Goal: Task Accomplishment & Management: Use online tool/utility

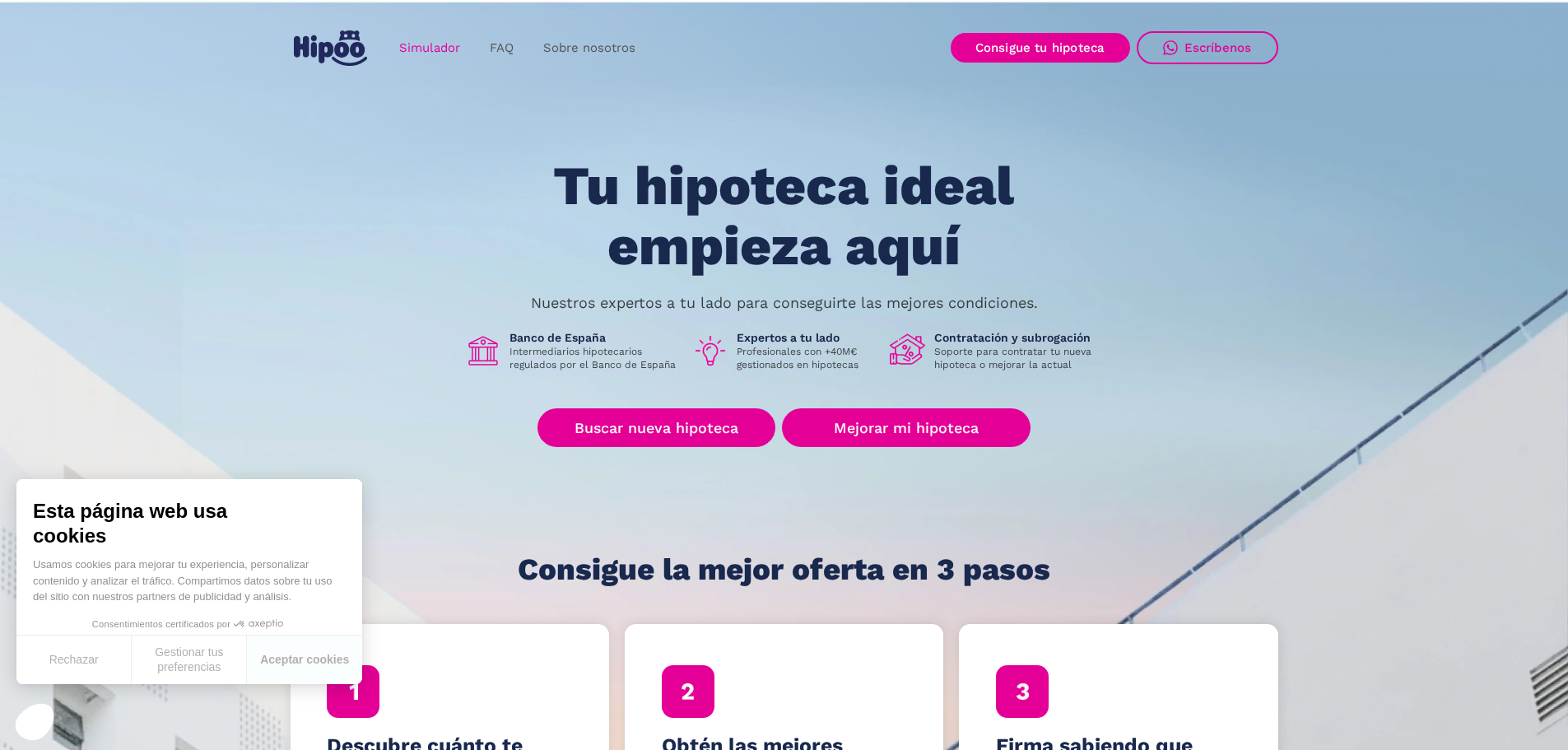
click at [425, 42] on link "Simulador" at bounding box center [430, 49] width 90 height 33
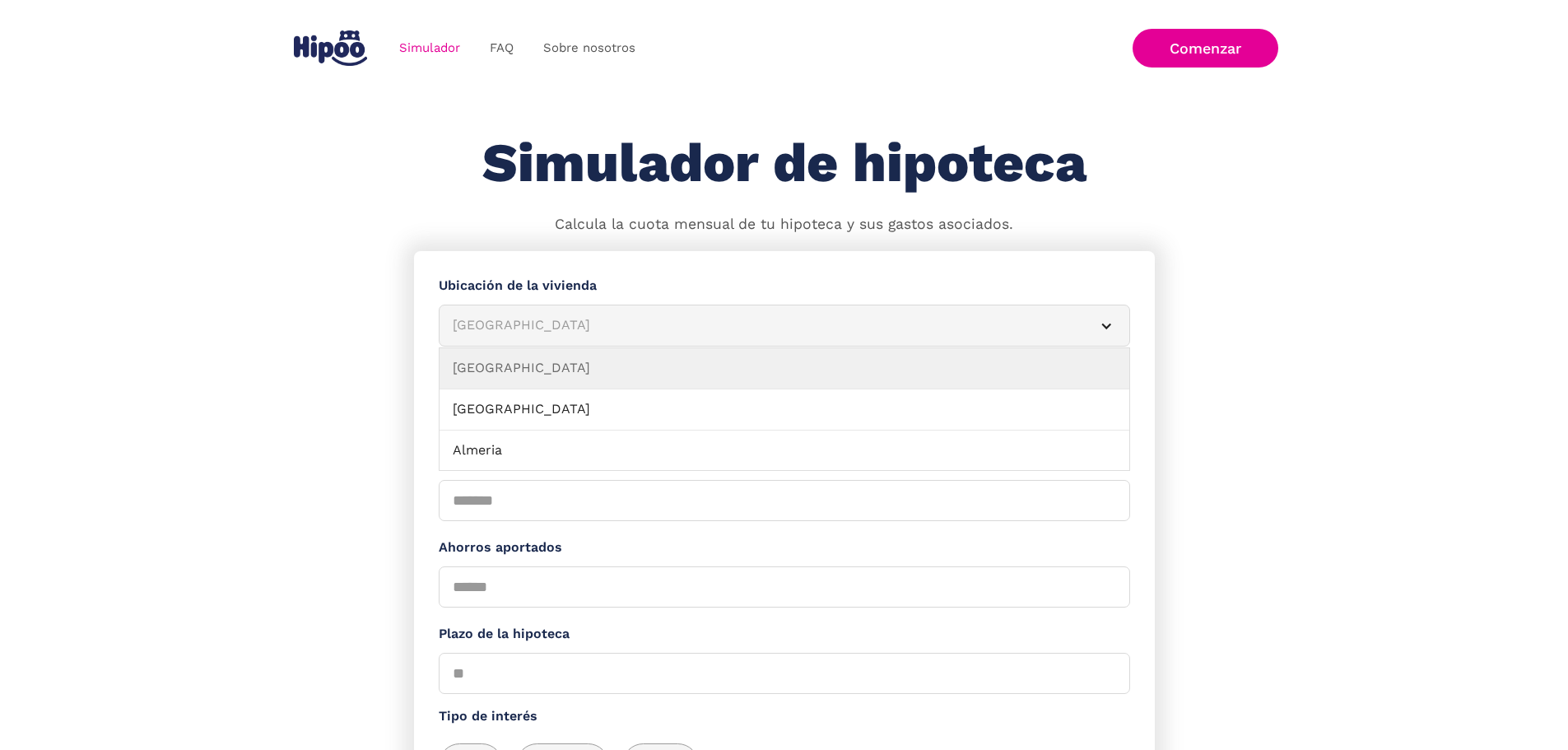
click at [551, 336] on div "Albacete" at bounding box center [764, 325] width 624 height 21
click at [537, 336] on div "Albacete" at bounding box center [764, 325] width 624 height 21
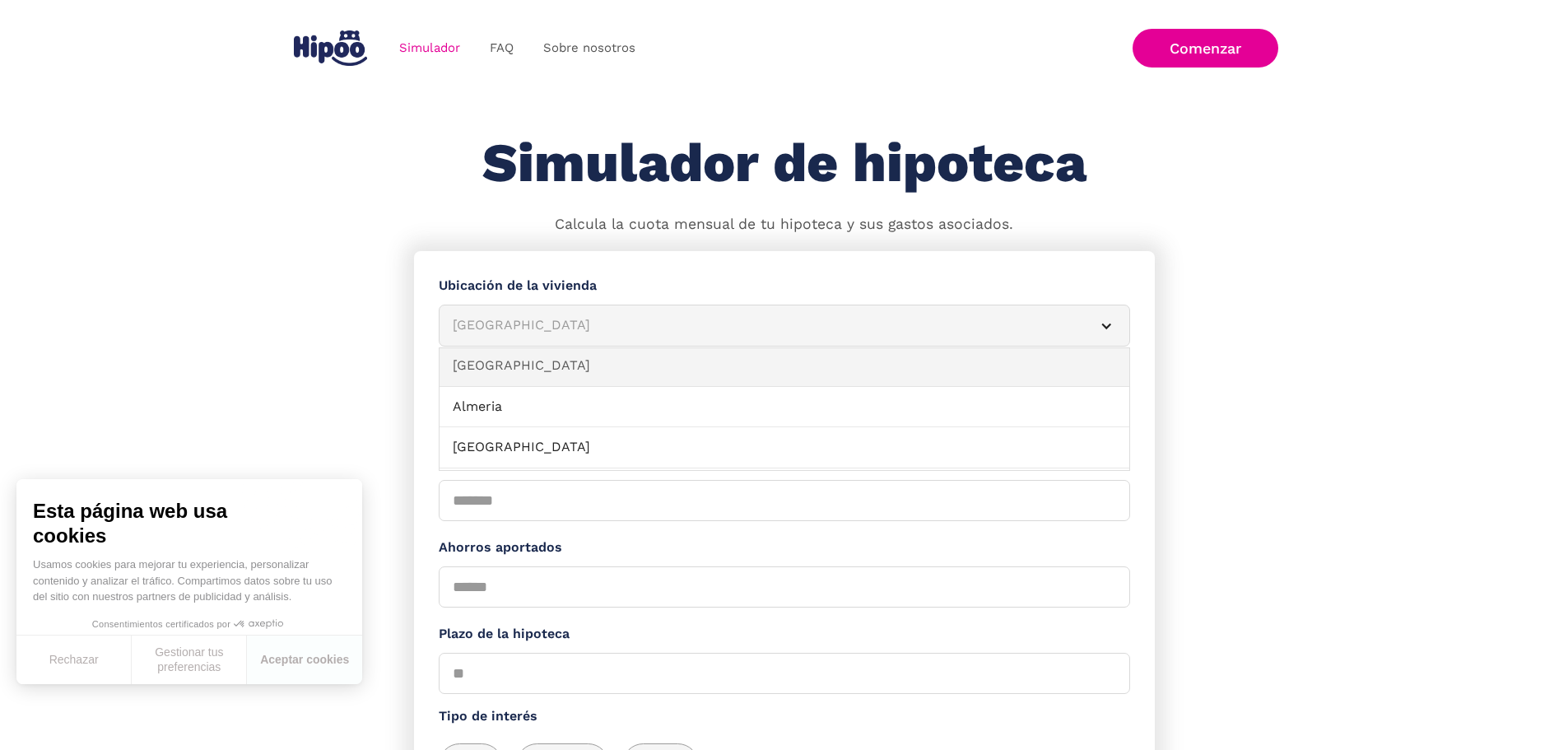
scroll to position [82, 0]
click at [512, 336] on div "Albacete" at bounding box center [764, 325] width 624 height 21
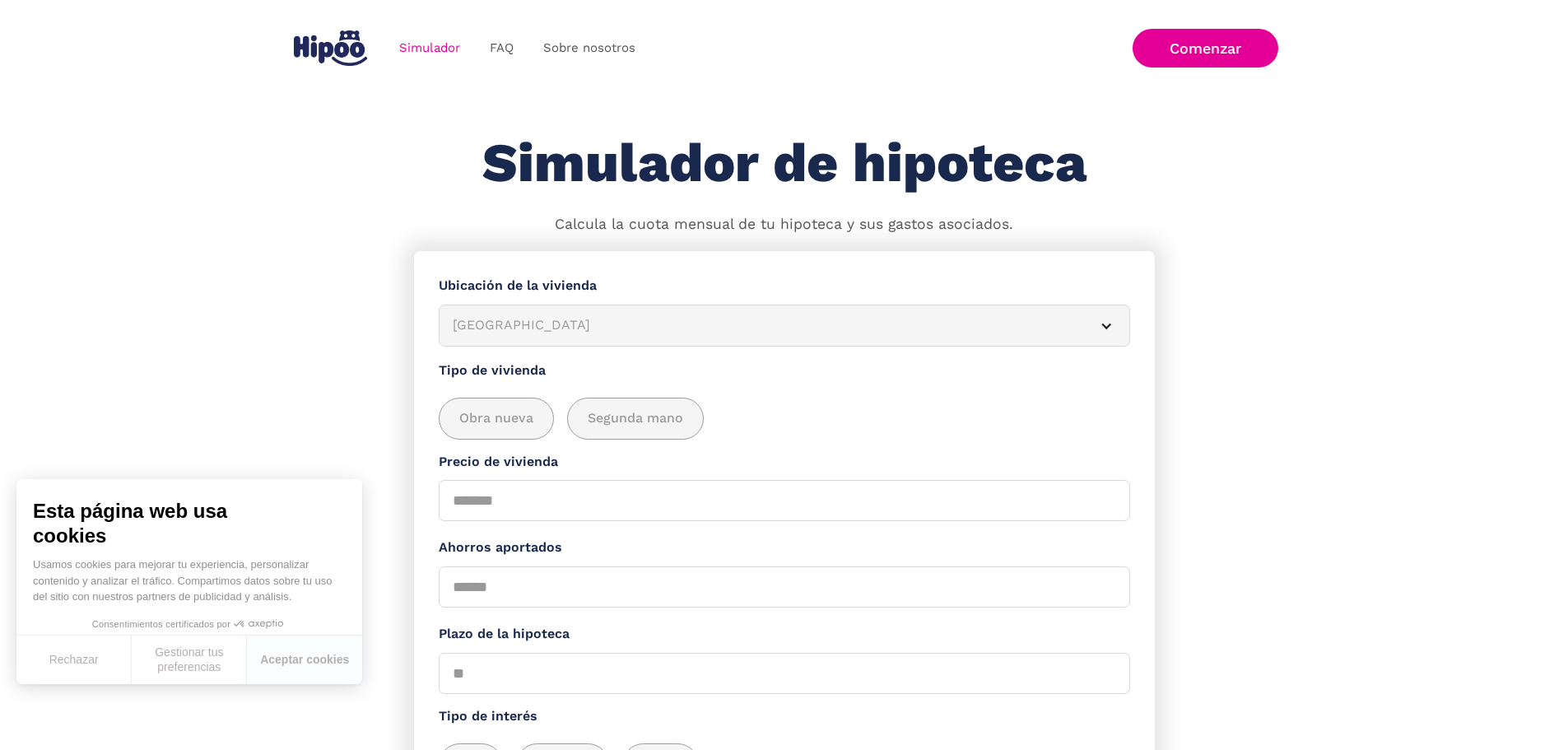
click at [512, 336] on div "Albacete" at bounding box center [764, 325] width 624 height 21
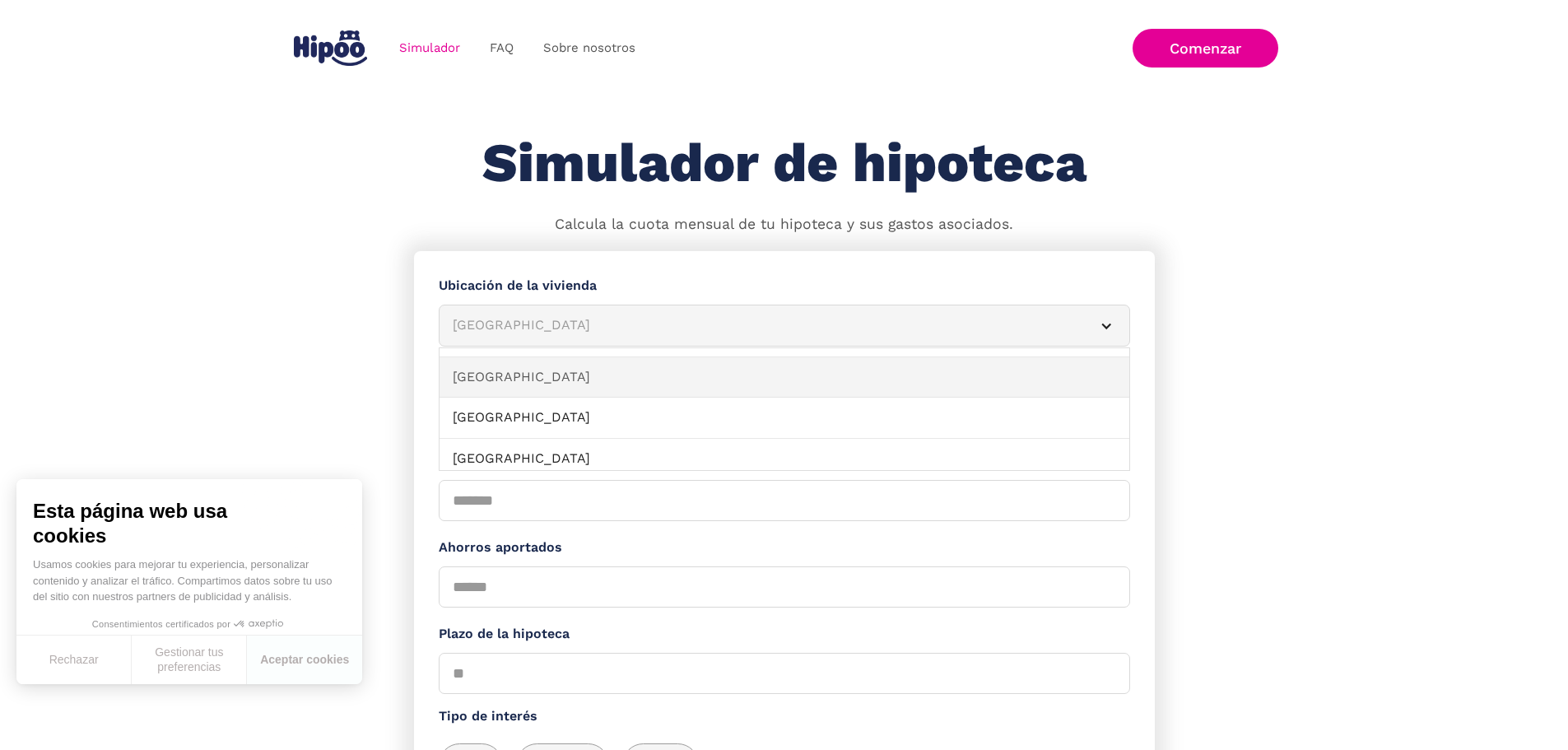
scroll to position [1812, 0]
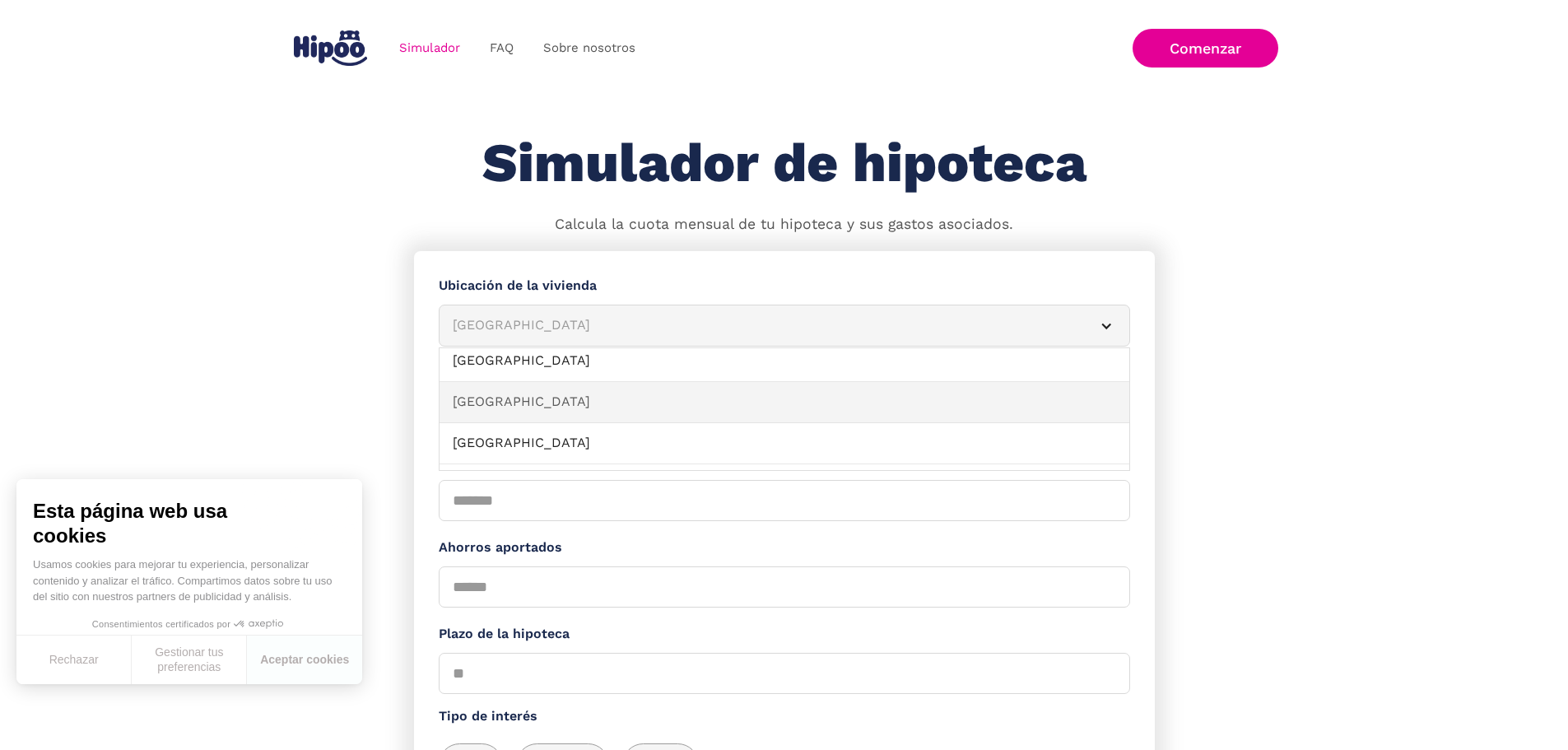
click at [533, 414] on link "Valencia" at bounding box center [785, 403] width 690 height 42
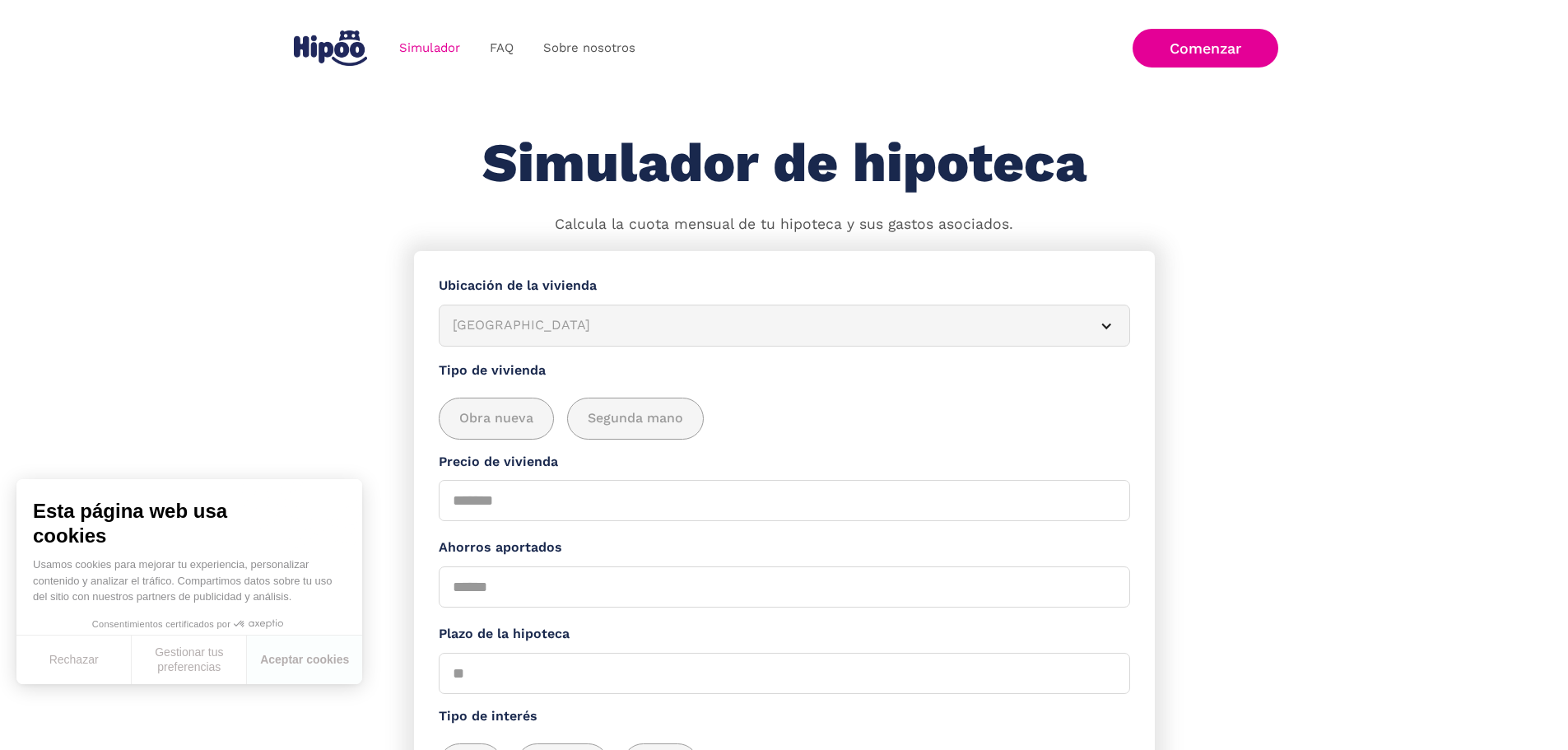
click at [343, 423] on section "**********" at bounding box center [784, 602] width 1568 height 701
click at [610, 429] on span "Segunda mano" at bounding box center [636, 418] width 96 height 21
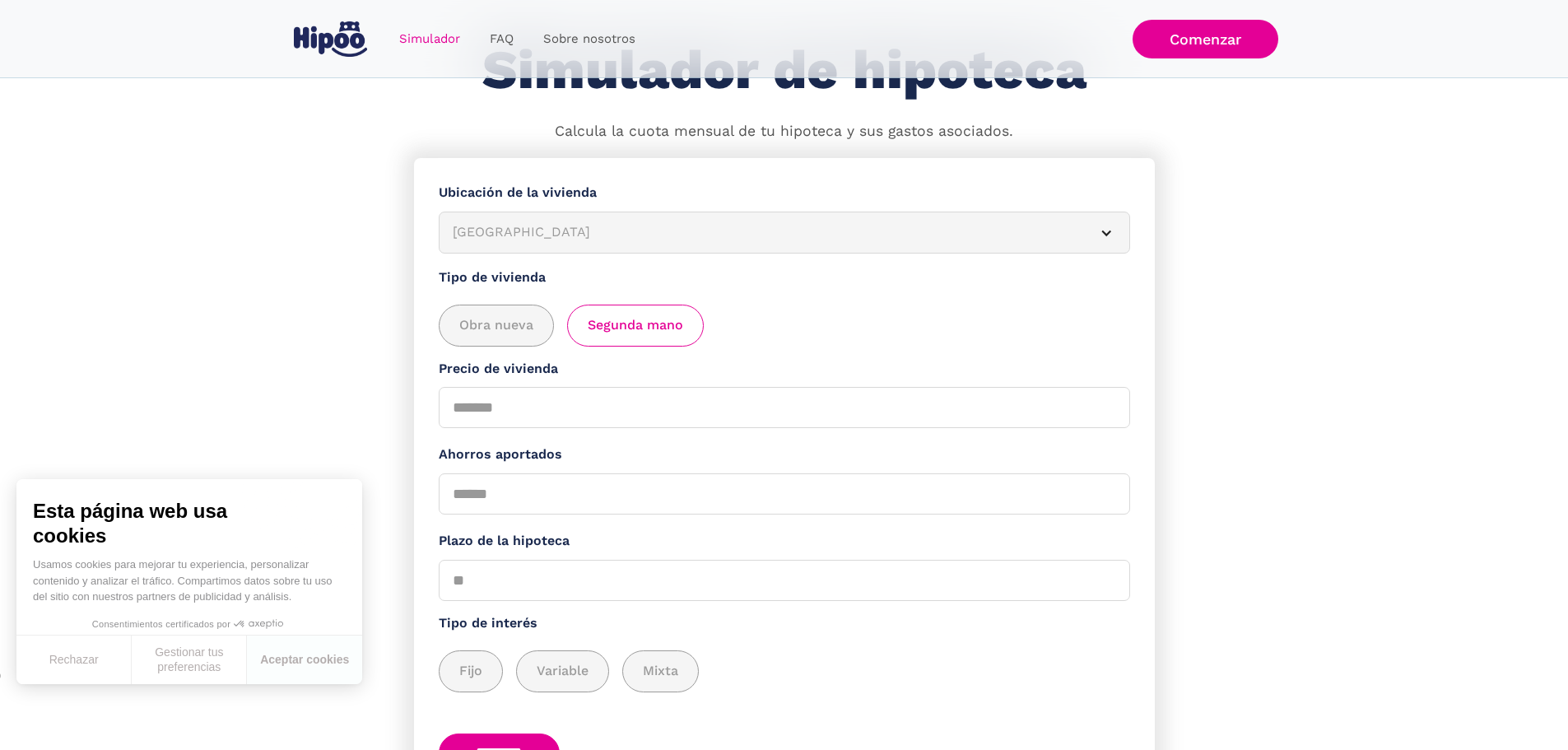
scroll to position [219, 0]
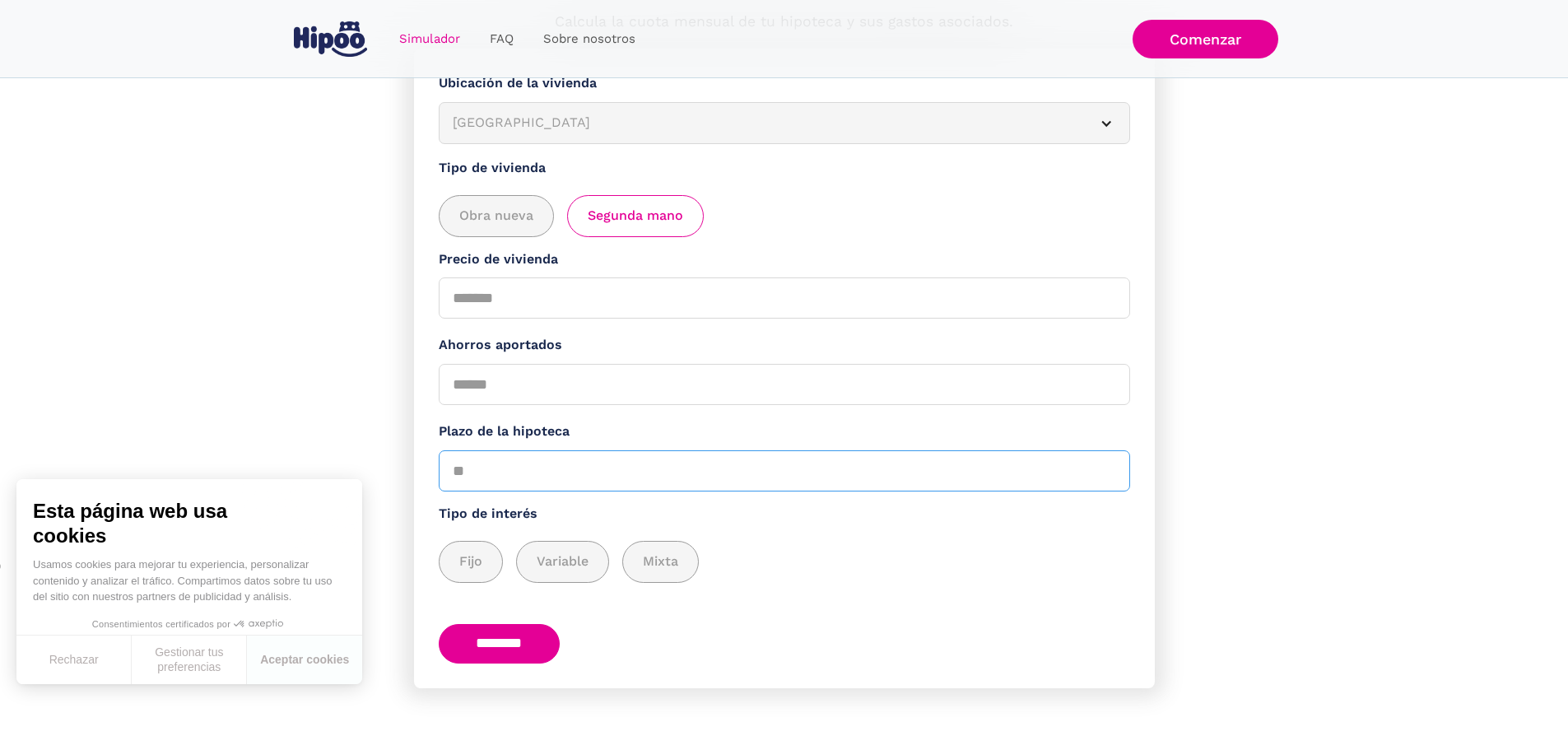
drag, startPoint x: 481, startPoint y: 470, endPoint x: 448, endPoint y: 464, distance: 33.5
click at [448, 464] on input "Plazo de la hipoteca" at bounding box center [785, 471] width 692 height 42
type input "**"
click at [525, 294] on input "Precio de vivienda" at bounding box center [785, 298] width 692 height 42
type input "******"
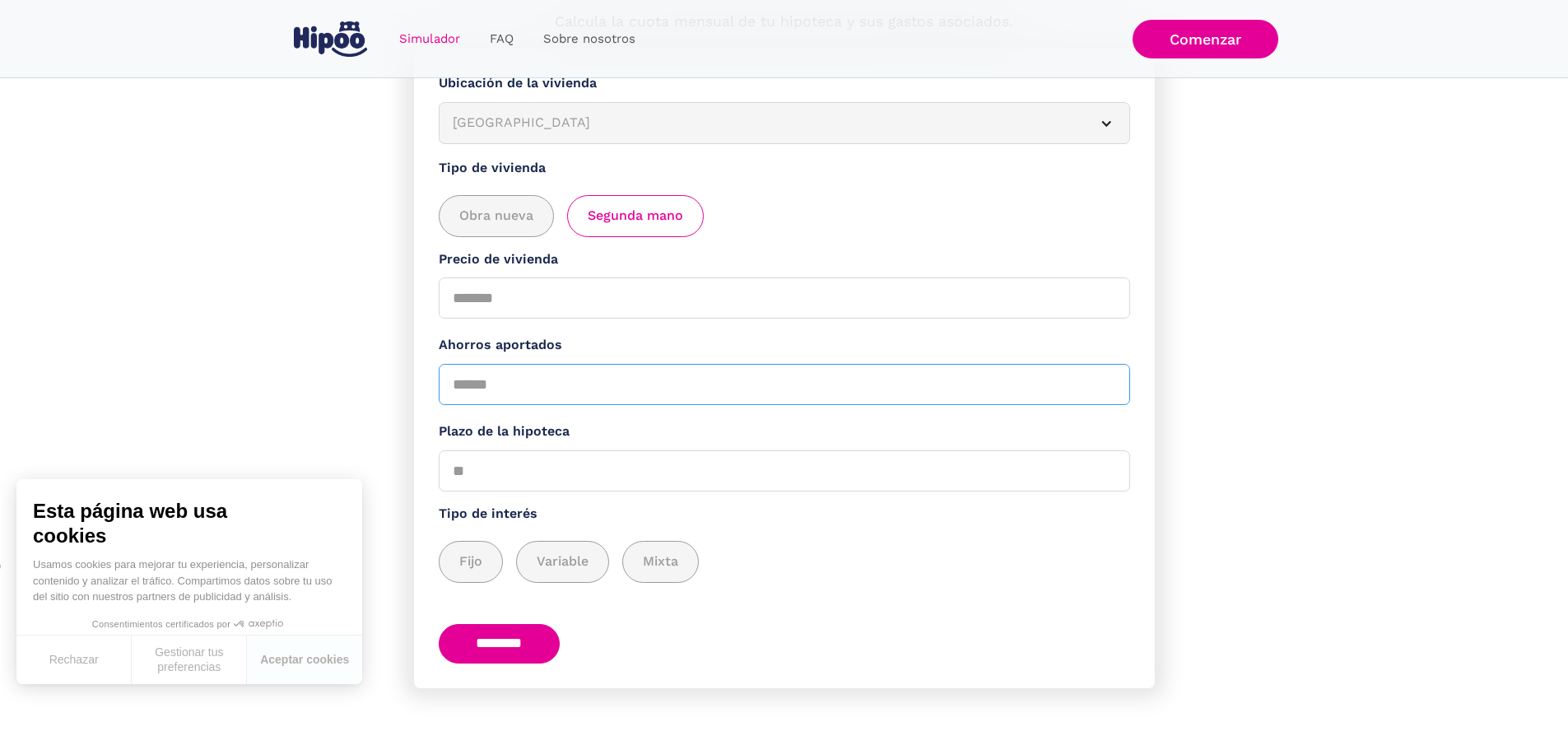
click at [549, 389] on input "Ahorros aportados" at bounding box center [785, 385] width 692 height 42
type input "*"
type input "*****"
click at [482, 556] on span "Fijo" at bounding box center [471, 562] width 23 height 21
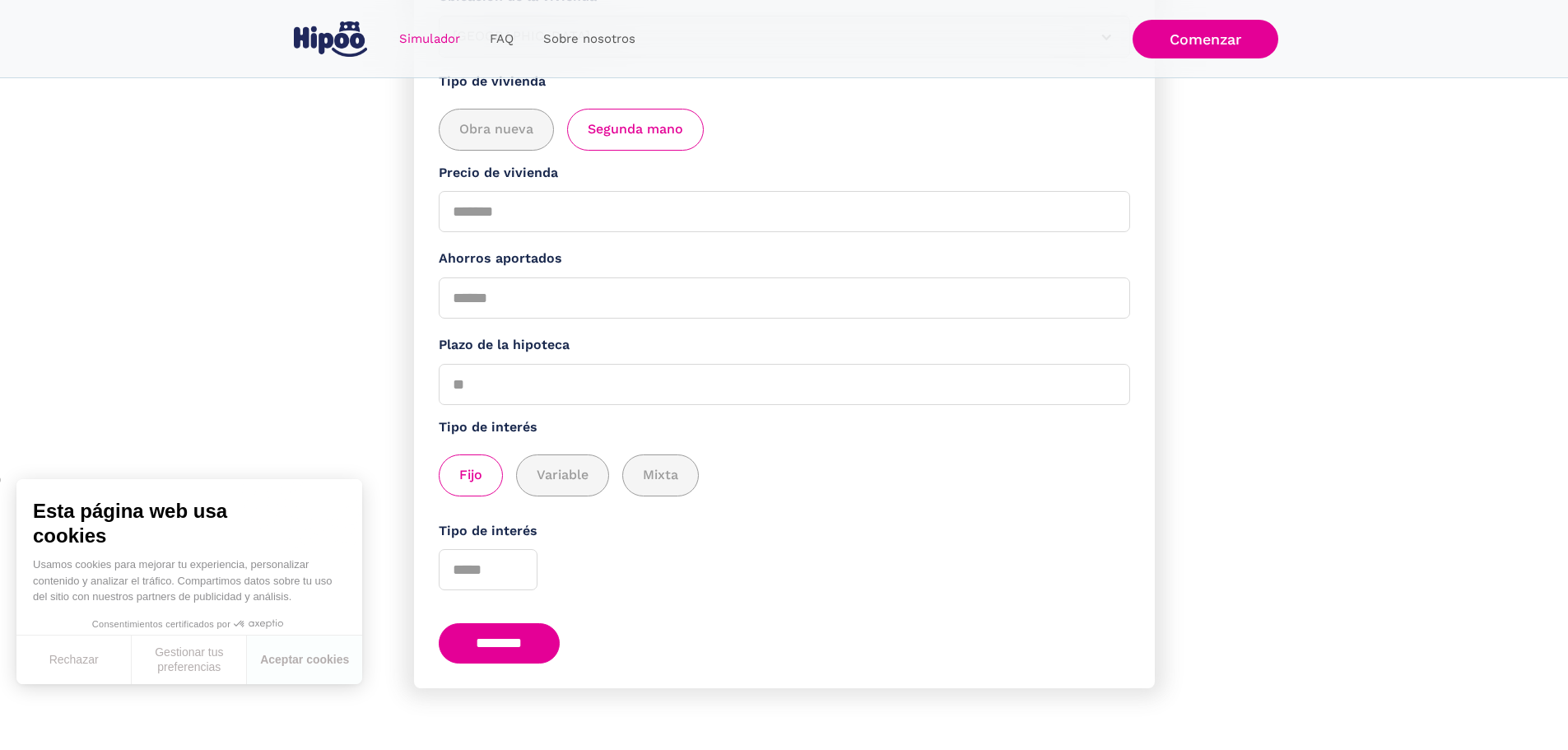
scroll to position [302, 0]
click at [662, 478] on span "Mixta" at bounding box center [660, 475] width 35 height 21
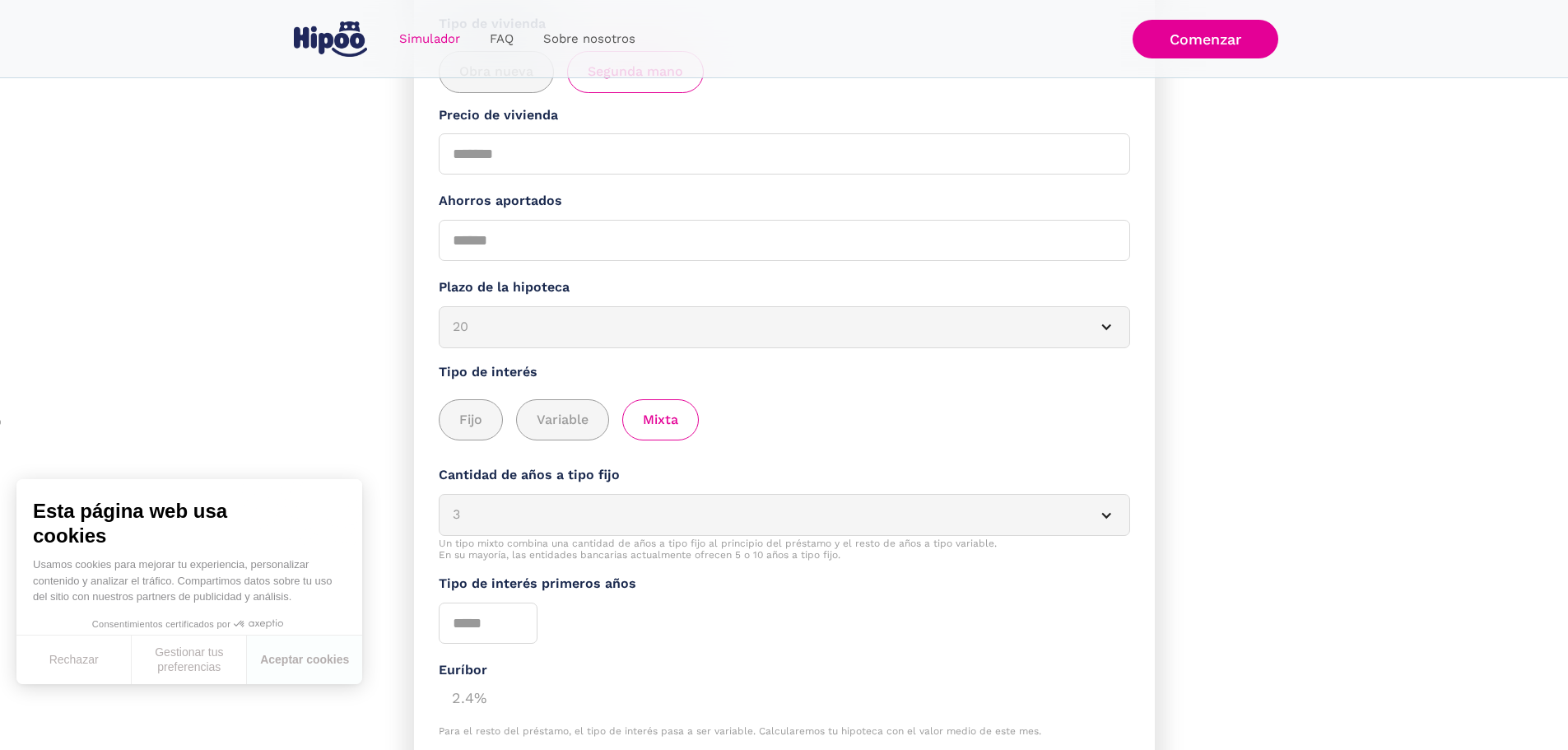
scroll to position [384, 0]
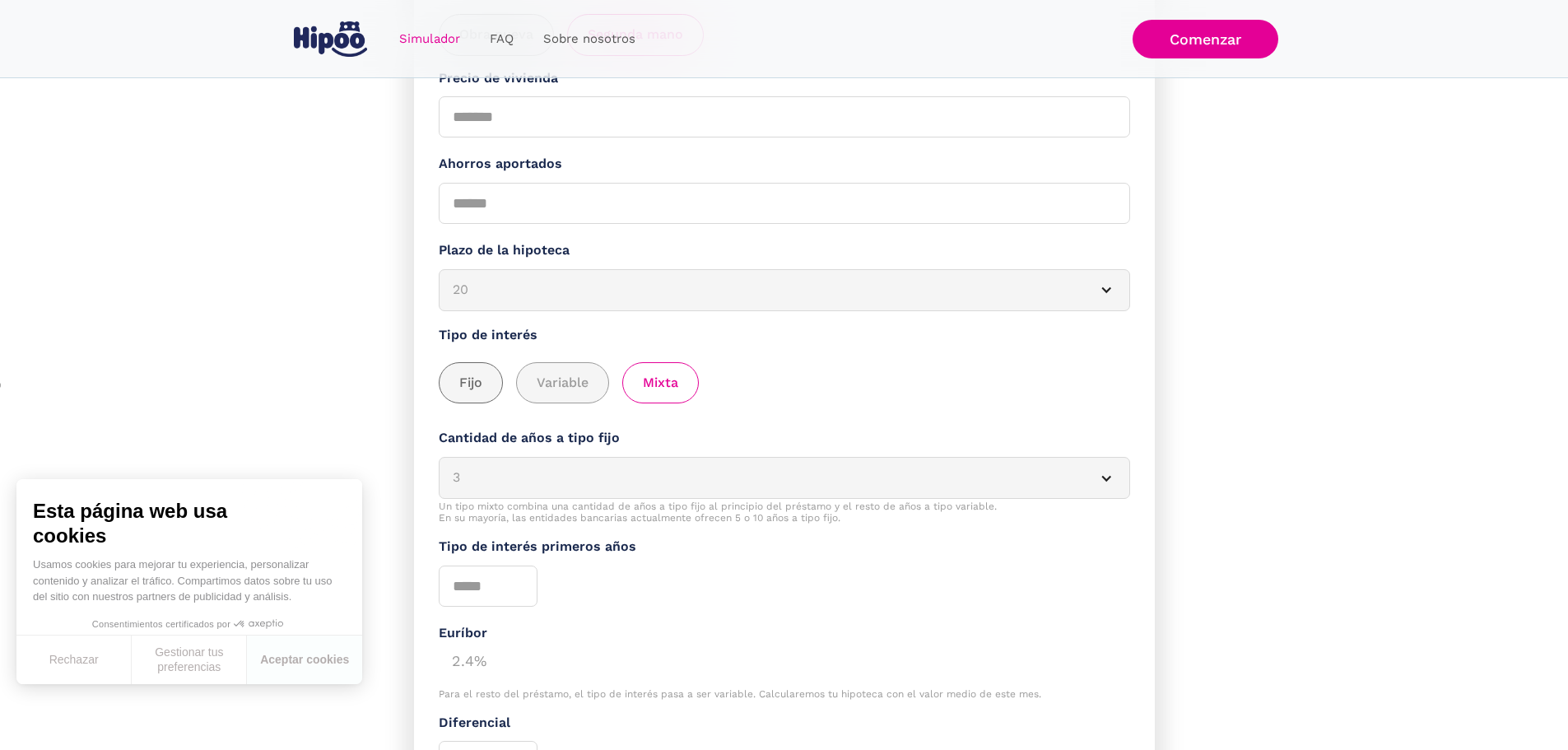
click at [497, 383] on div "add_description_here" at bounding box center [471, 383] width 62 height 41
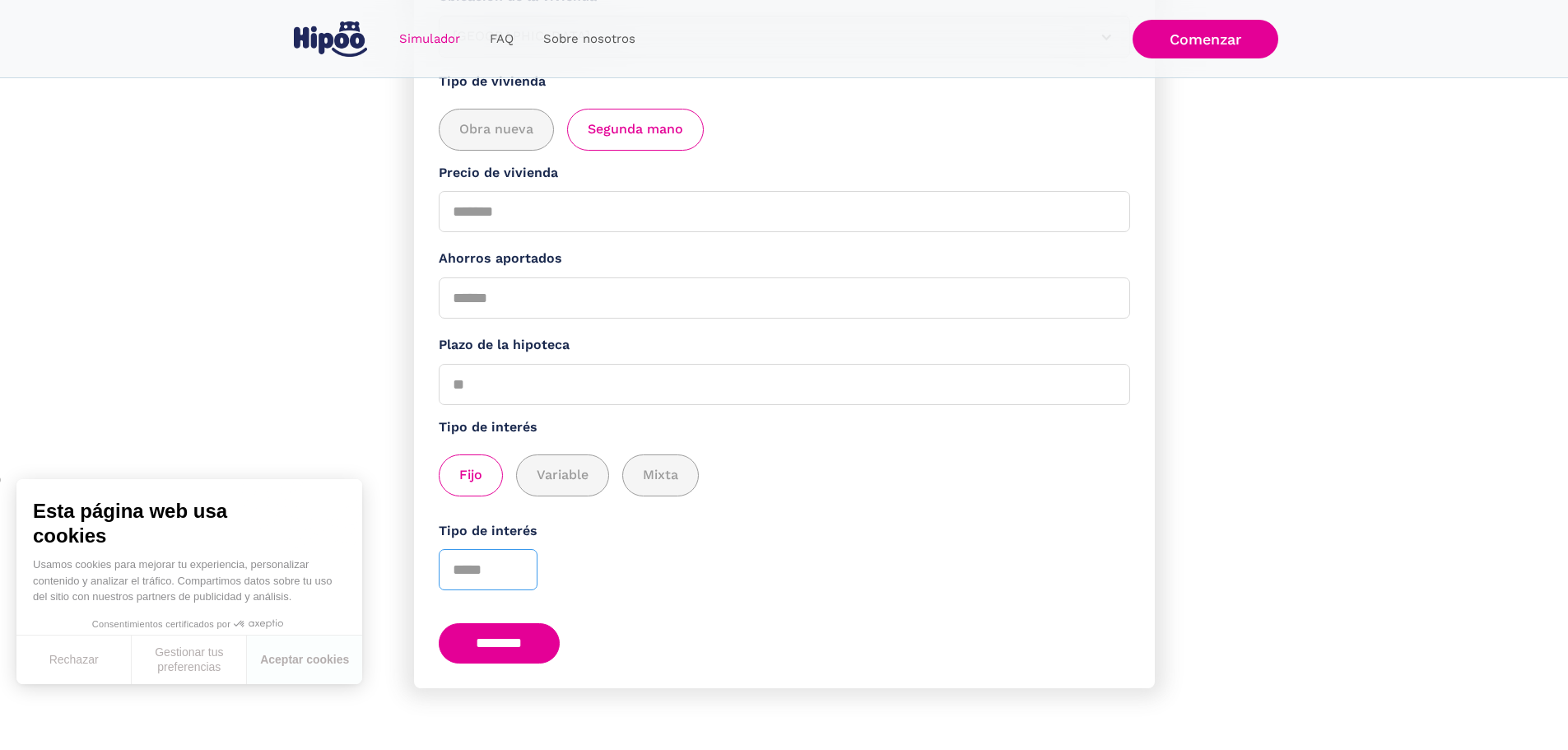
click at [522, 565] on input "*" at bounding box center [488, 570] width 98 height 42
drag, startPoint x: 490, startPoint y: 560, endPoint x: 427, endPoint y: 552, distance: 63.5
click at [427, 552] on form "**********" at bounding box center [784, 325] width 741 height 727
type input "*"
type input "***"
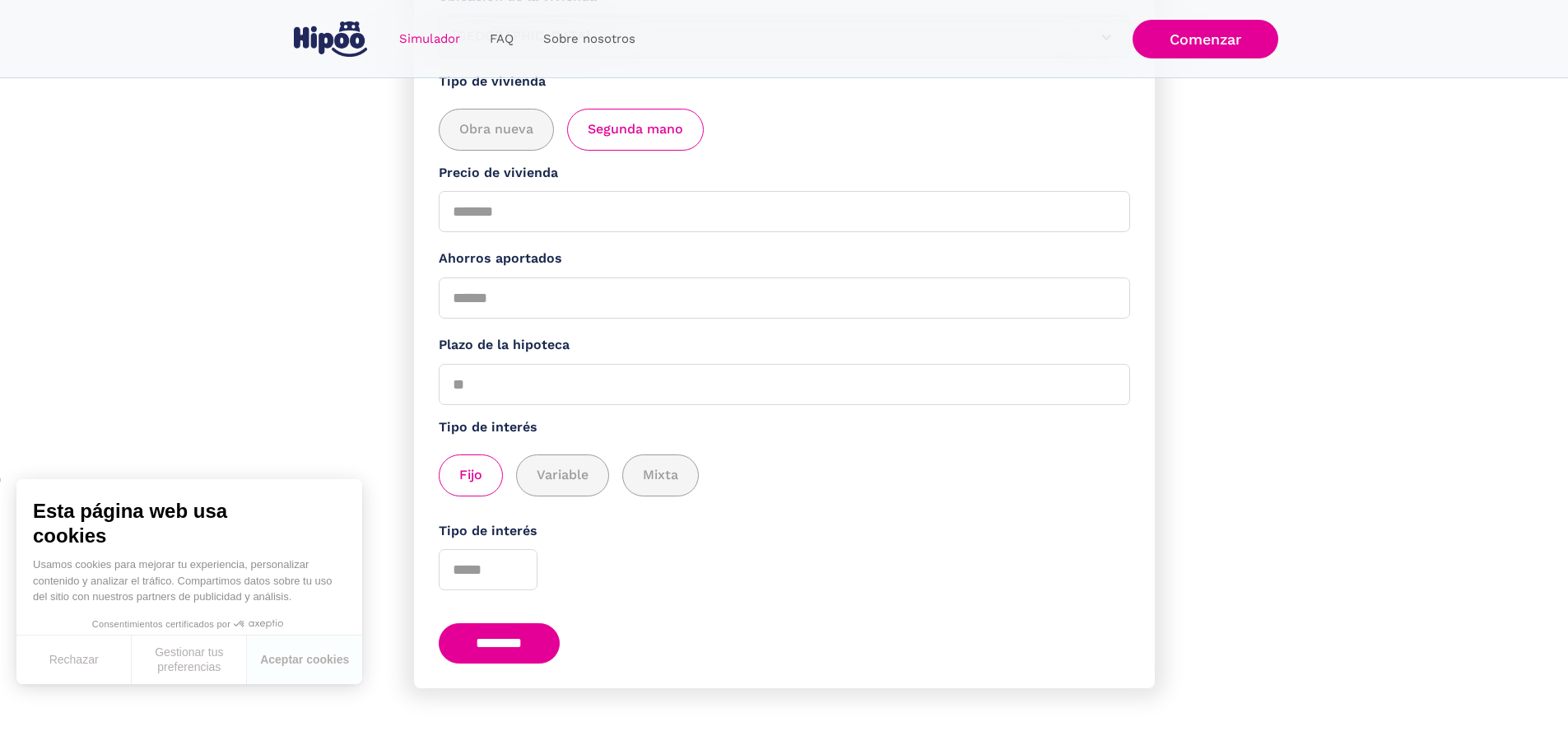
click at [544, 646] on input "********" at bounding box center [499, 643] width 122 height 41
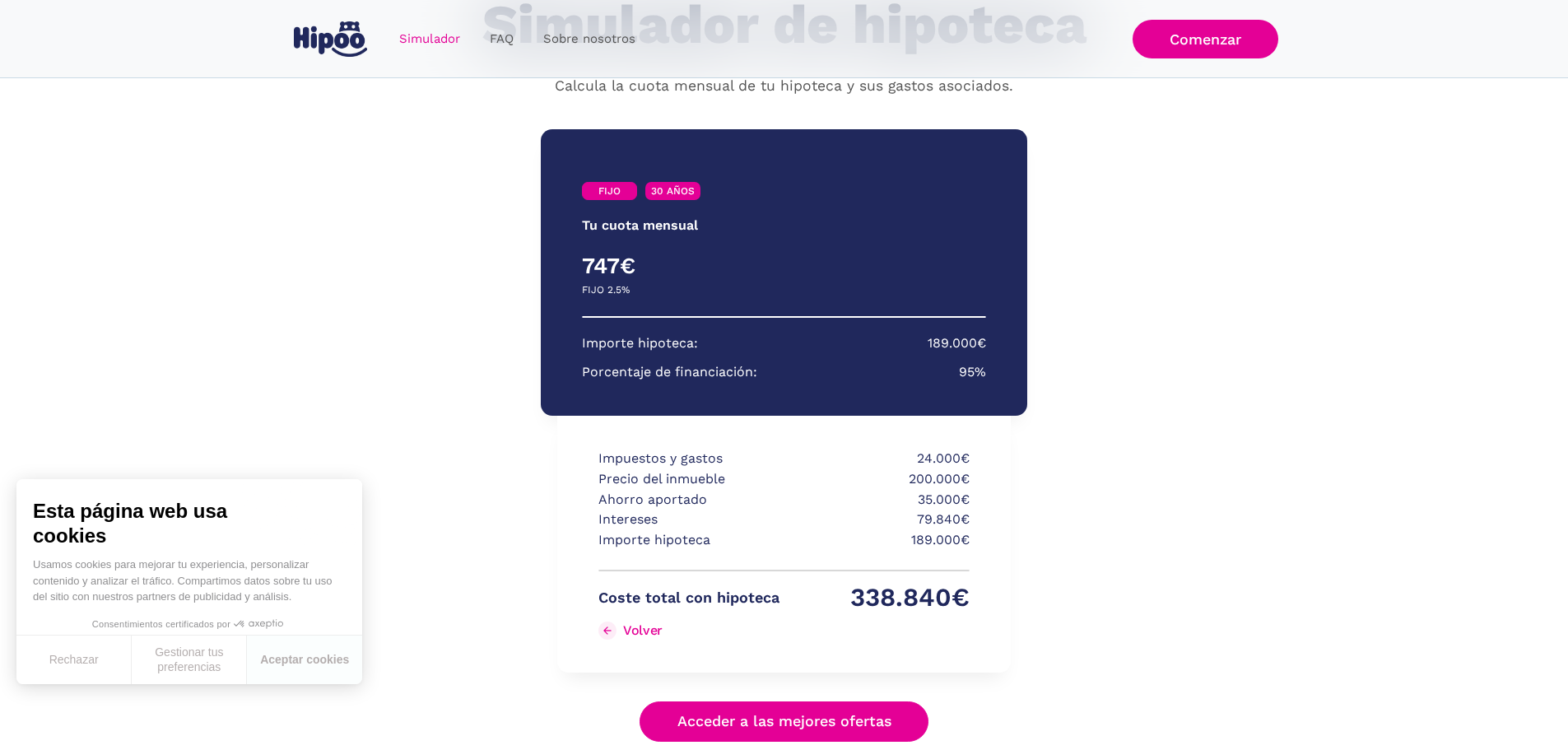
scroll to position [164, 0]
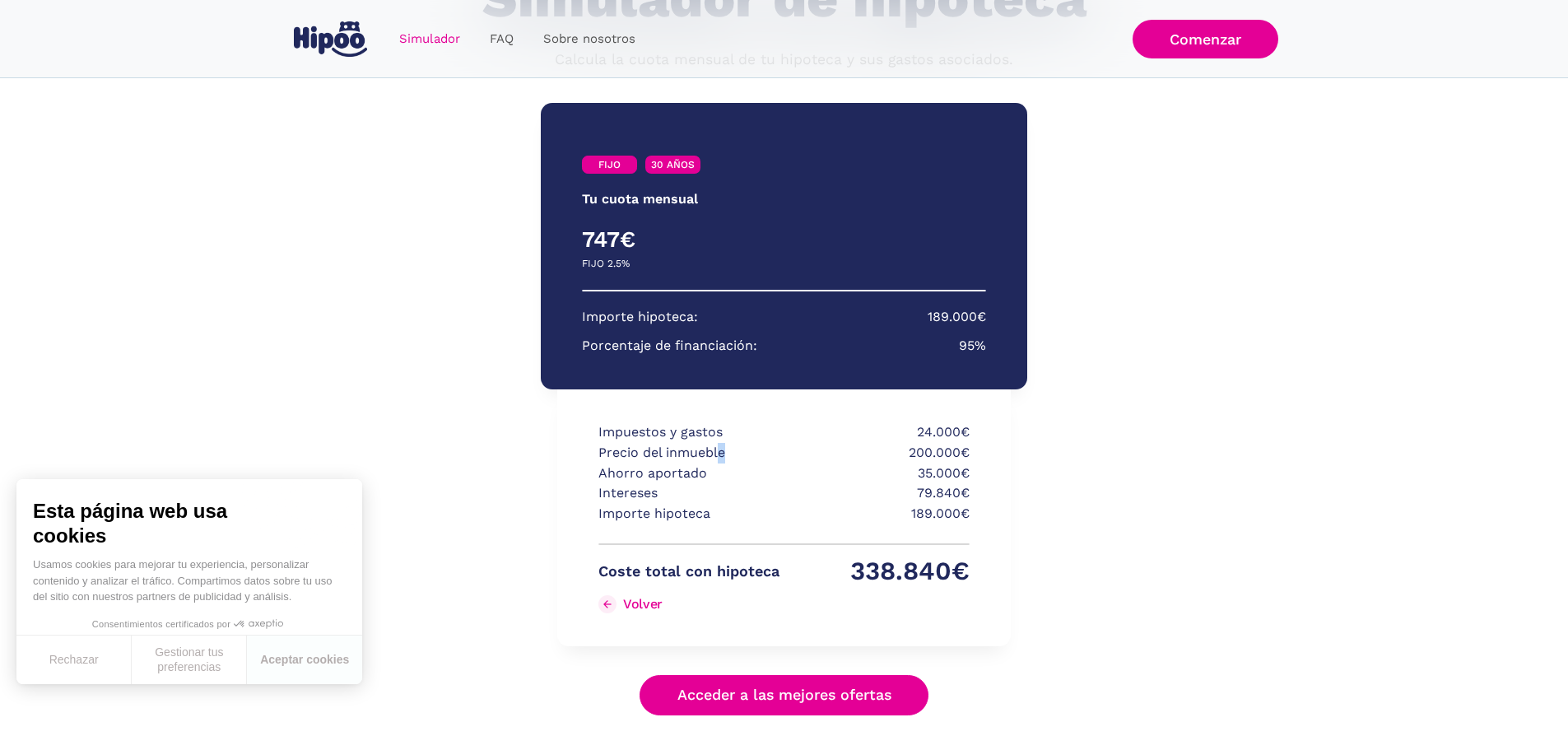
click at [859, 450] on div "Precio del inmueble 200.000€" at bounding box center [784, 453] width 371 height 21
click at [863, 456] on p "200.000€" at bounding box center [879, 453] width 181 height 21
click at [891, 446] on p "200.000€" at bounding box center [879, 453] width 181 height 21
drag, startPoint x: 903, startPoint y: 450, endPoint x: 986, endPoint y: 455, distance: 83.2
click at [986, 455] on div "Impuestos y gastos 24.000€ Precio del inmueble 200.000€ Ahorro aportado 35.000€…" at bounding box center [783, 518] width 453 height 257
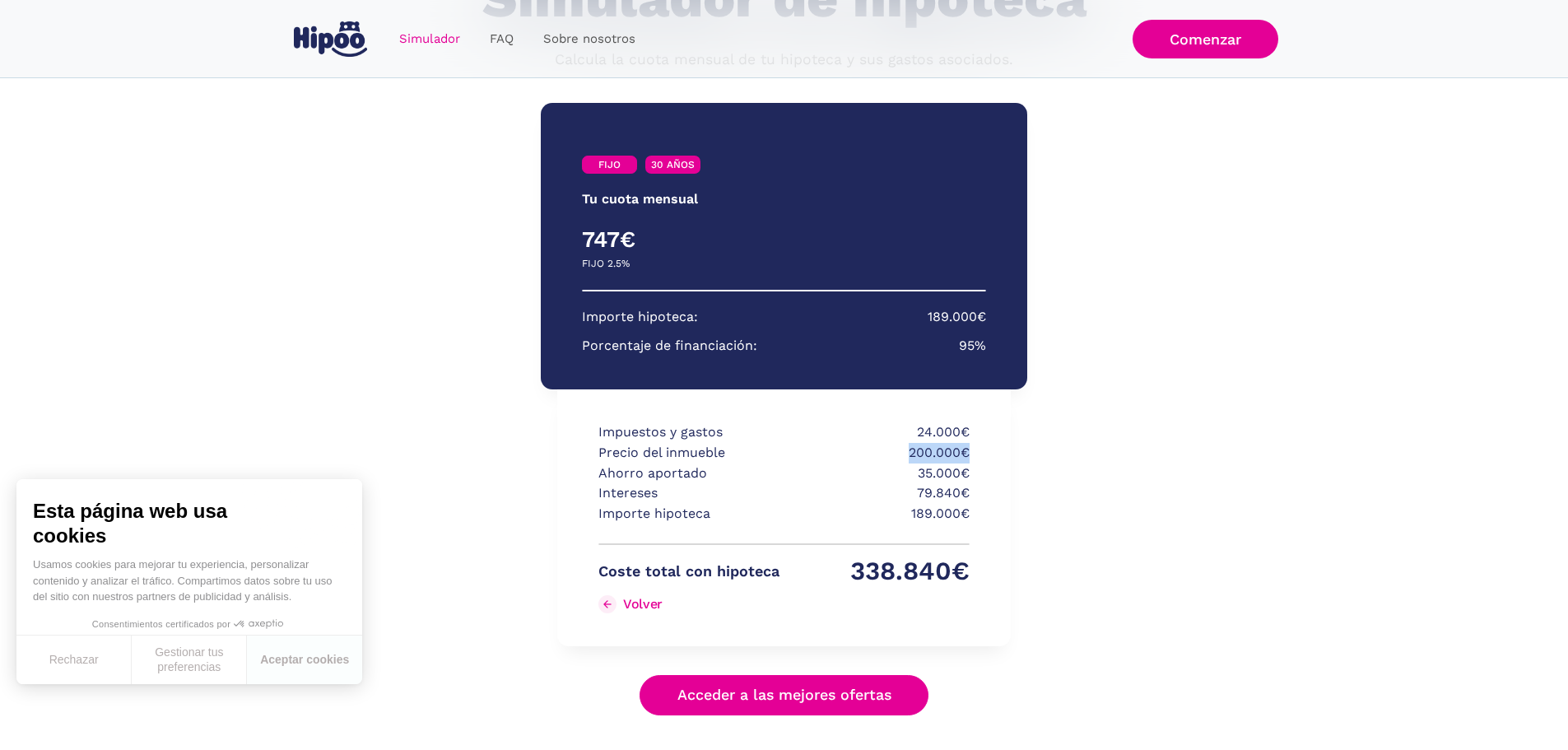
click at [986, 455] on div "Impuestos y gastos 24.000€ Precio del inmueble 200.000€ Ahorro aportado 35.000€…" at bounding box center [783, 518] width 453 height 257
drag, startPoint x: 909, startPoint y: 441, endPoint x: 966, endPoint y: 440, distance: 57.0
click at [966, 440] on p "24.000€" at bounding box center [879, 433] width 181 height 21
click at [966, 439] on p "24.000€" at bounding box center [879, 433] width 181 height 21
click at [938, 481] on p "35.000€" at bounding box center [879, 473] width 181 height 21
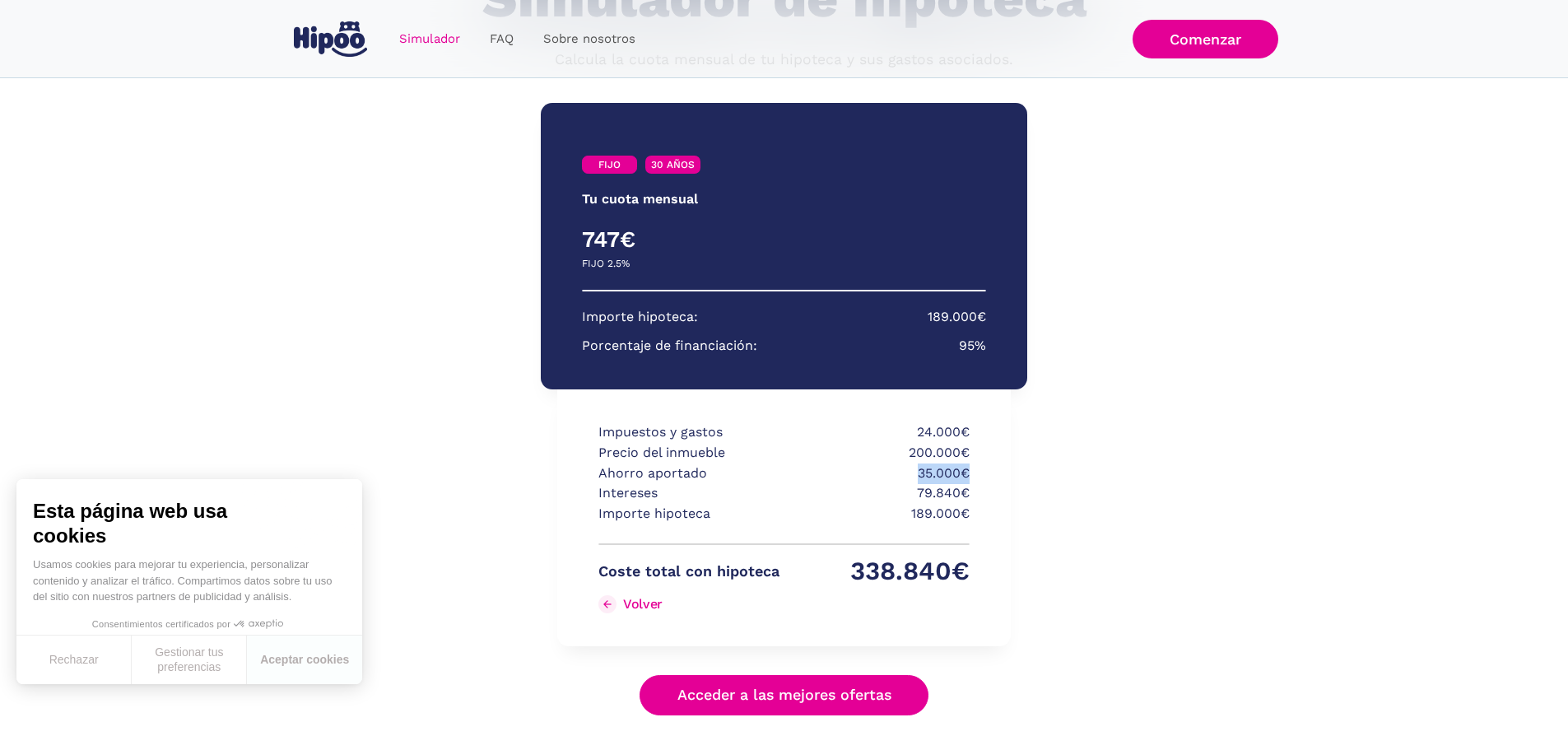
drag, startPoint x: 919, startPoint y: 476, endPoint x: 971, endPoint y: 475, distance: 52.0
click at [971, 475] on div "Impuestos y gastos 24.000€ Precio del inmueble 200.000€ Ahorro aportado 35.000€…" at bounding box center [783, 518] width 453 height 257
click at [957, 481] on p "35.000€" at bounding box center [879, 473] width 181 height 21
drag, startPoint x: 885, startPoint y: 492, endPoint x: 960, endPoint y: 501, distance: 75.5
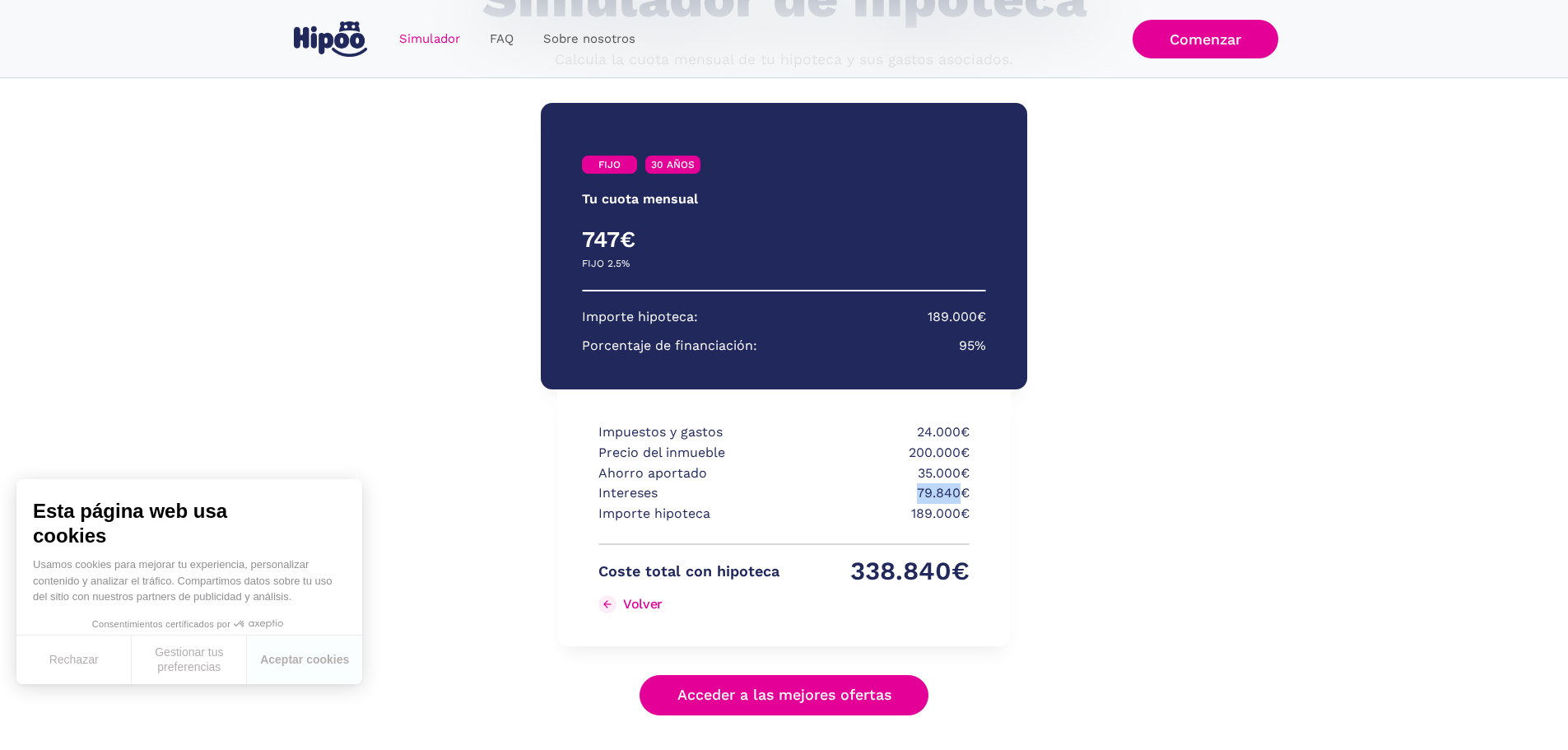
click at [960, 501] on p "79.840€" at bounding box center [879, 493] width 181 height 21
click at [961, 501] on p "79.840€" at bounding box center [879, 493] width 181 height 21
click at [915, 514] on p "189.000€" at bounding box center [879, 514] width 181 height 21
drag, startPoint x: 914, startPoint y: 520, endPoint x: 985, endPoint y: 525, distance: 71.2
click at [985, 525] on div "Impuestos y gastos 24.000€ Precio del inmueble 200.000€ Ahorro aportado 35.000€…" at bounding box center [783, 518] width 453 height 257
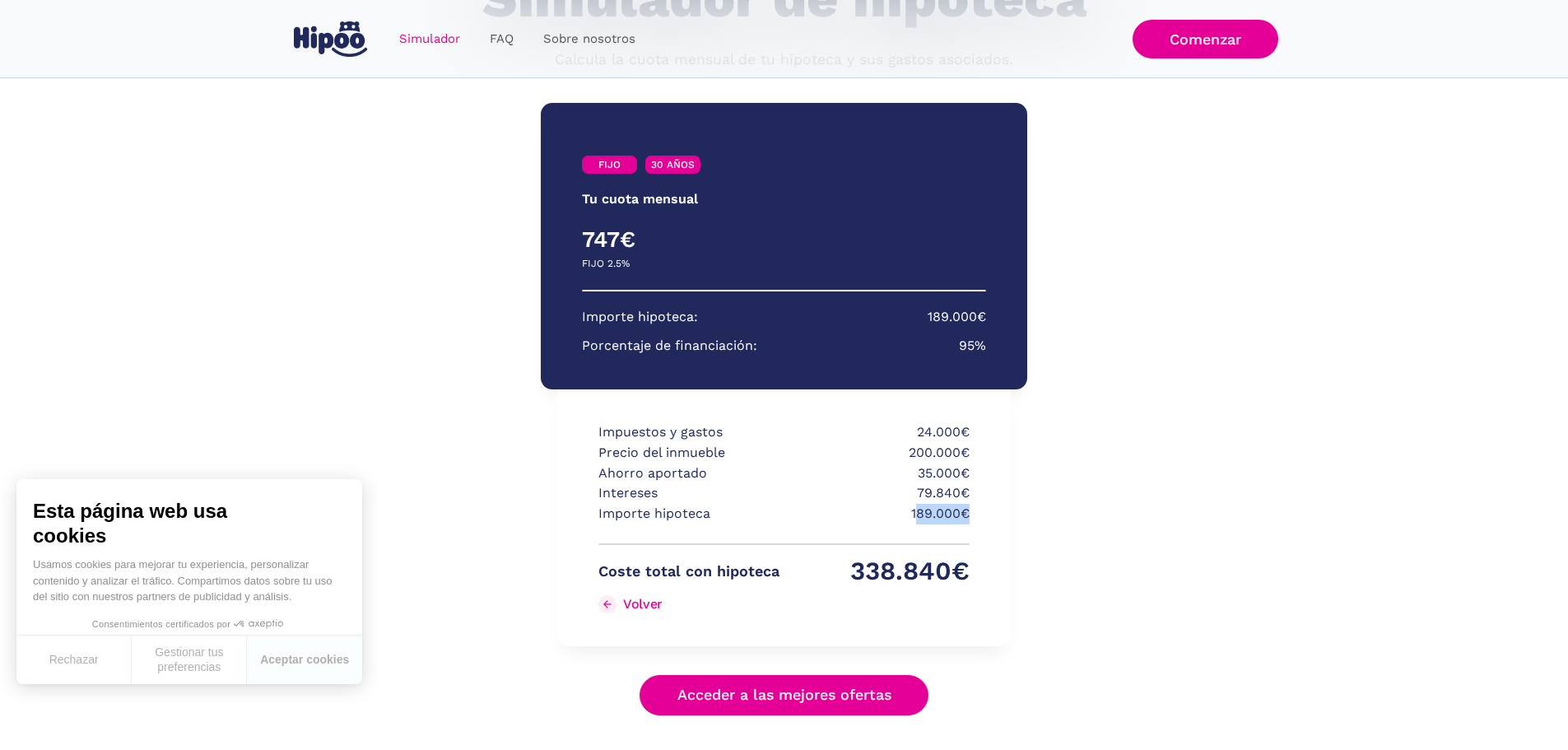
click at [985, 525] on div "Impuestos y gastos 24.000€ Precio del inmueble 200.000€ Ahorro aportado 35.000€…" at bounding box center [783, 518] width 453 height 257
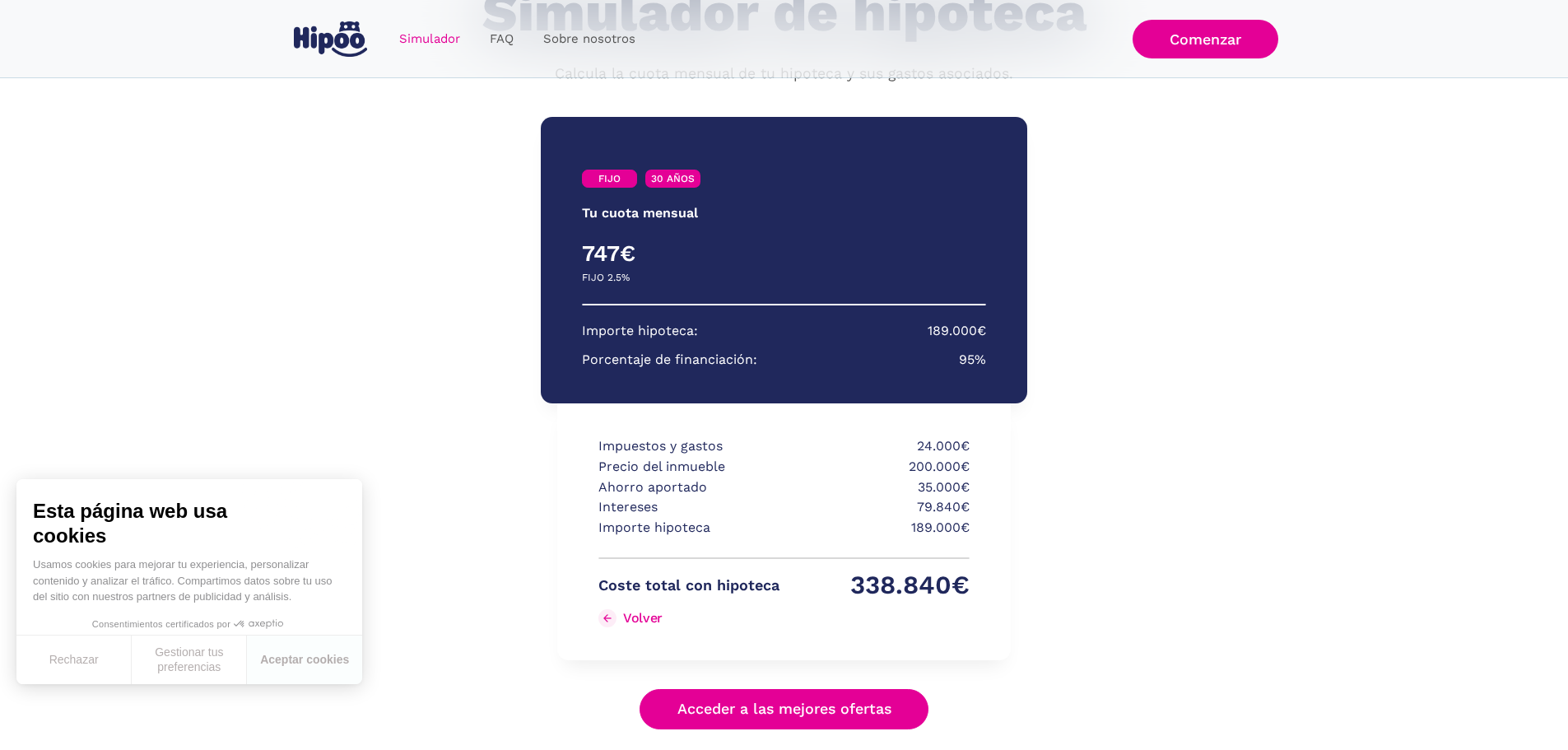
scroll to position [0, 0]
